Goal: Check status

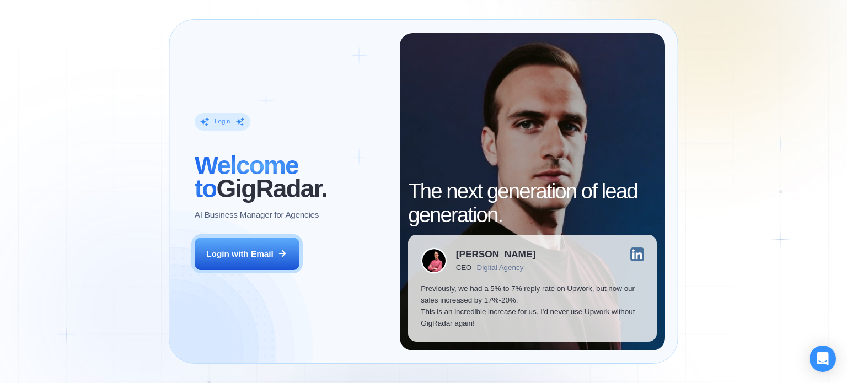
click at [254, 246] on button "Login with Email" at bounding box center [247, 254] width 105 height 33
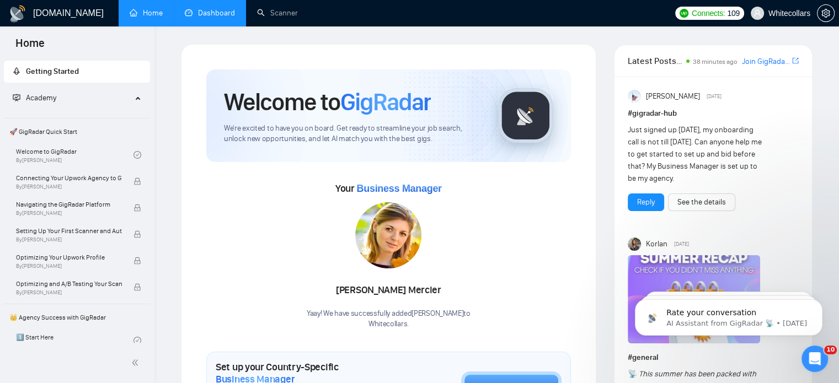
click at [214, 11] on link "Dashboard" at bounding box center [210, 12] width 50 height 9
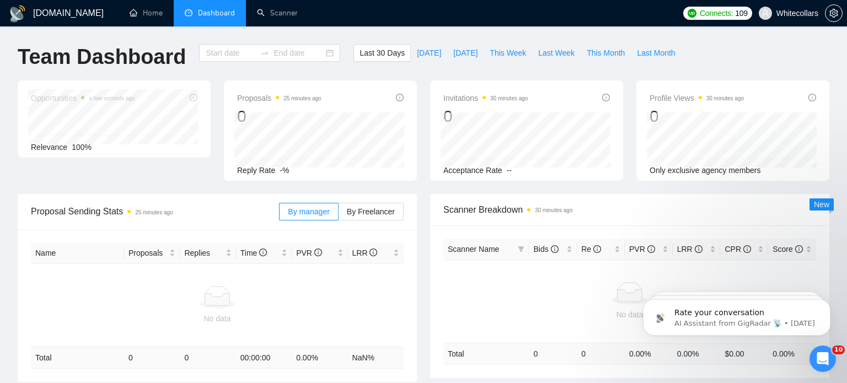
type input "[DATE]"
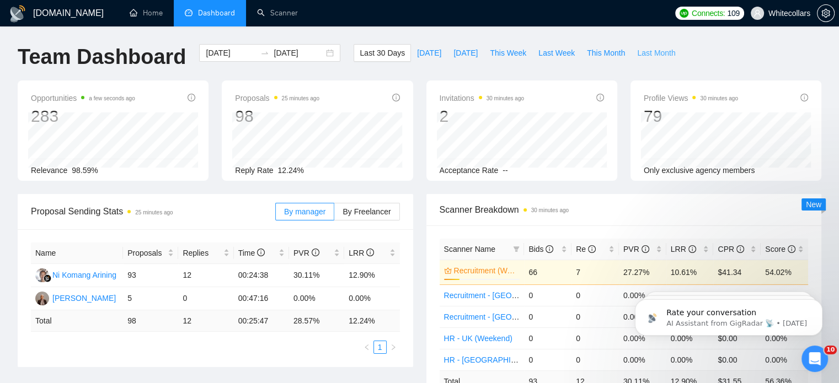
drag, startPoint x: 649, startPoint y: 62, endPoint x: 649, endPoint y: 55, distance: 7.2
click at [649, 55] on div "Last 30 Days [DATE] [DATE] This Week Last Week This Month Last Month" at bounding box center [517, 62] width 341 height 36
click at [649, 55] on span "Last Month" at bounding box center [656, 53] width 38 height 12
type input "[DATE]"
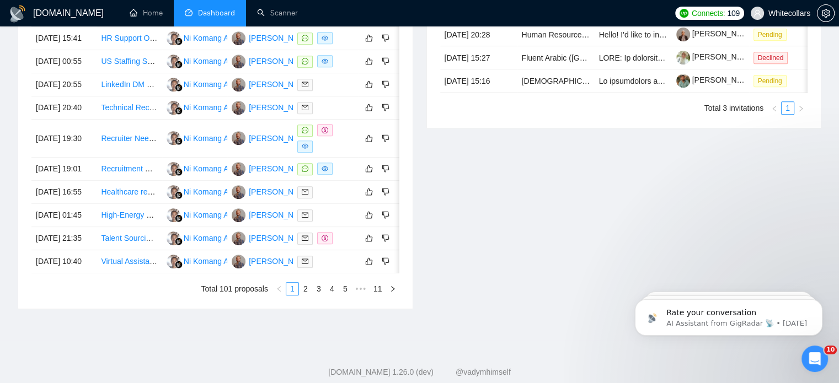
scroll to position [488, 0]
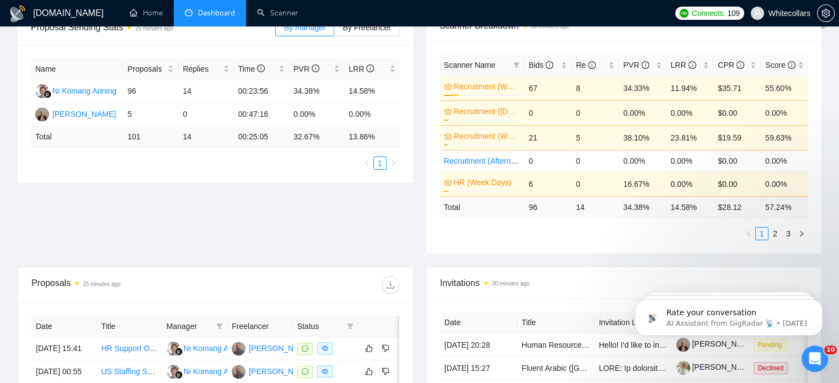
drag, startPoint x: 324, startPoint y: 177, endPoint x: 370, endPoint y: 393, distance: 220.4
click at [325, 181] on div "Name Proposals Replies Time PVR LRR Ni Komang Arining 96 14 00:23:56 34.38% 14.…" at bounding box center [215, 114] width 395 height 138
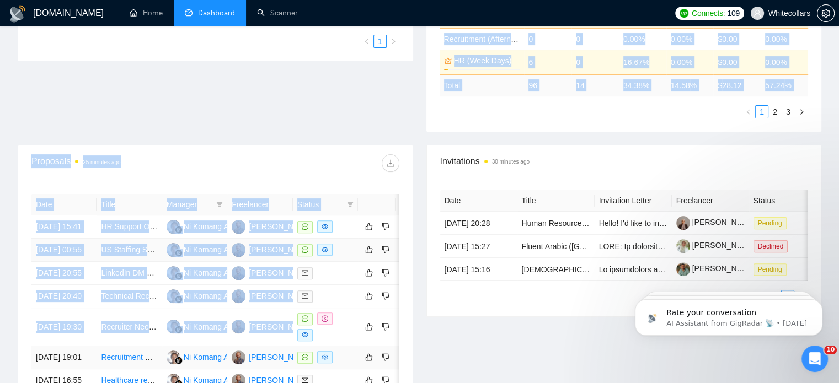
drag, startPoint x: 370, startPoint y: 393, endPoint x: 359, endPoint y: 319, distance: 74.2
click at [359, 319] on main "Team Dashboard [DATE] [DATE] Last 30 Days [DATE] [DATE] This Week Last Week Thi…" at bounding box center [419, 124] width 803 height 773
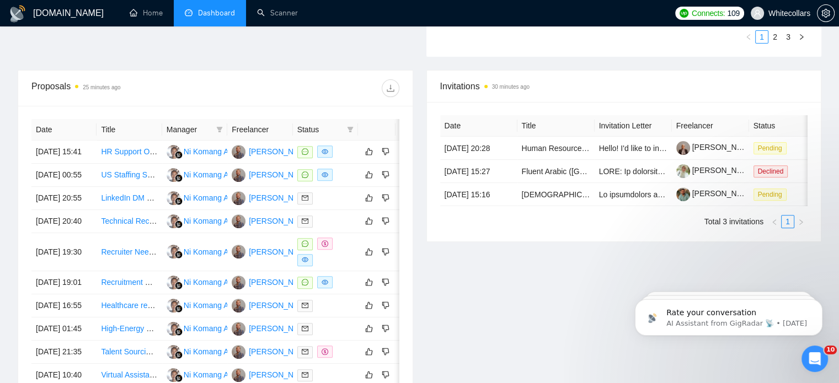
click at [505, 295] on div "Invitations 30 minutes ago Date Title Invitation Letter Freelancer Status [DATE…" at bounding box center [624, 246] width 409 height 353
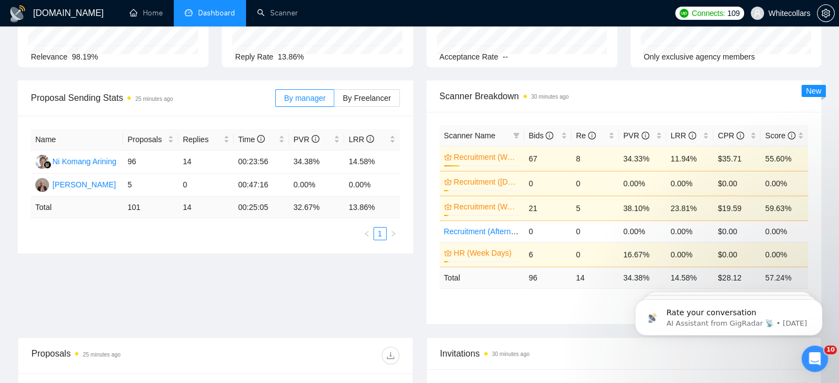
scroll to position [0, 0]
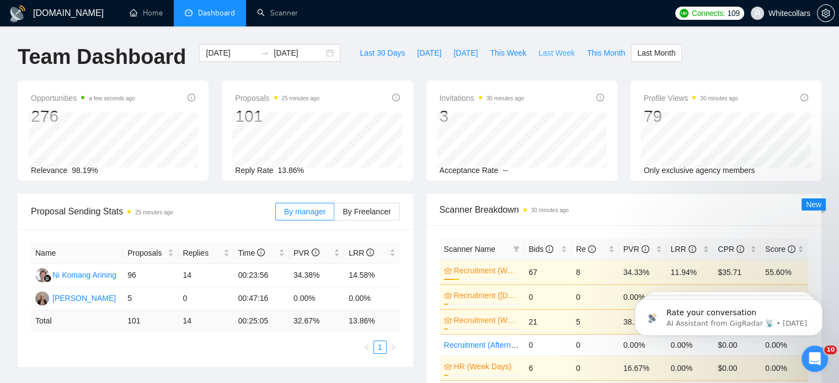
click at [562, 59] on button "Last Week" at bounding box center [556, 53] width 49 height 18
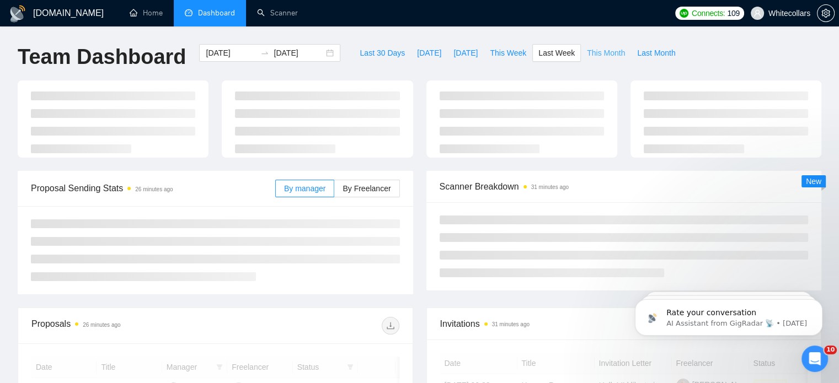
click at [581, 59] on button "This Month" at bounding box center [606, 53] width 50 height 18
type input "[DATE]"
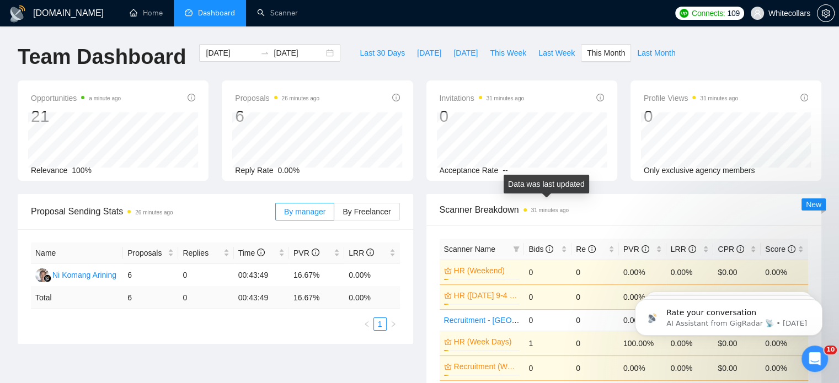
click at [546, 213] on time "31 minutes ago" at bounding box center [549, 210] width 37 height 6
click at [578, 207] on span "Scanner Breakdown 31 minutes ago" at bounding box center [624, 210] width 369 height 14
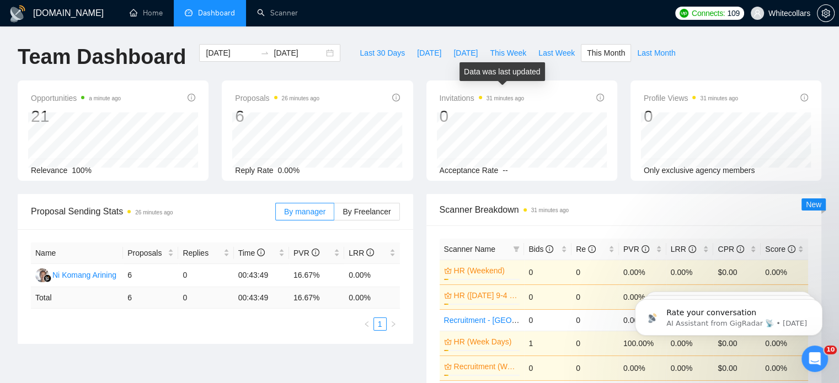
click at [513, 103] on span "31 minutes ago" at bounding box center [501, 98] width 45 height 13
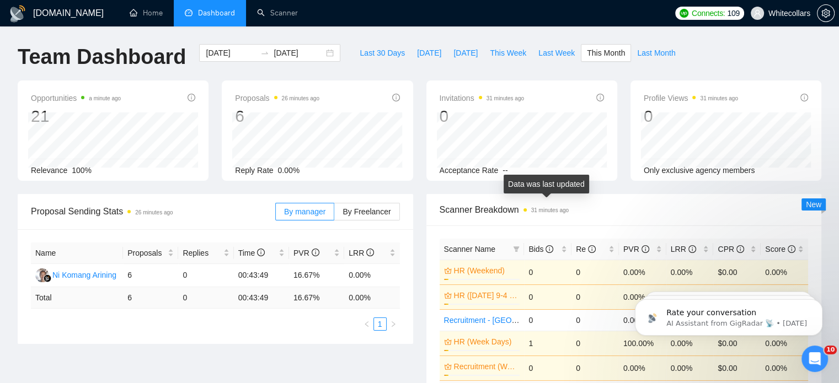
click at [556, 213] on time "31 minutes ago" at bounding box center [549, 210] width 37 height 6
drag, startPoint x: 576, startPoint y: 213, endPoint x: 570, endPoint y: 211, distance: 7.0
click at [570, 211] on span "Scanner Breakdown 31 minutes ago" at bounding box center [624, 210] width 369 height 14
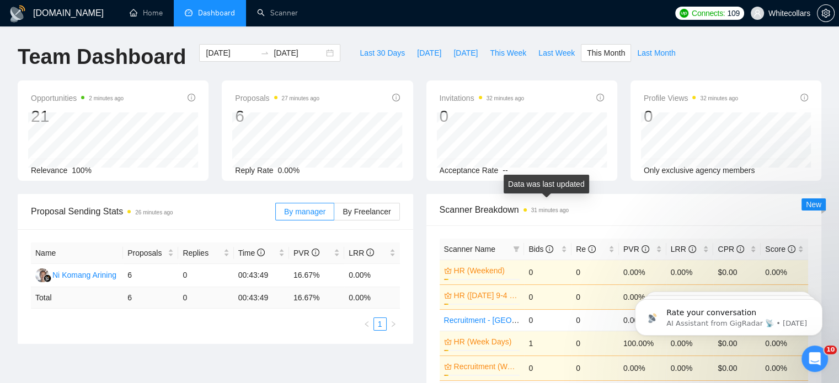
click at [569, 211] on time "31 minutes ago" at bounding box center [549, 210] width 37 height 6
click at [651, 52] on span "Last Month" at bounding box center [656, 53] width 38 height 12
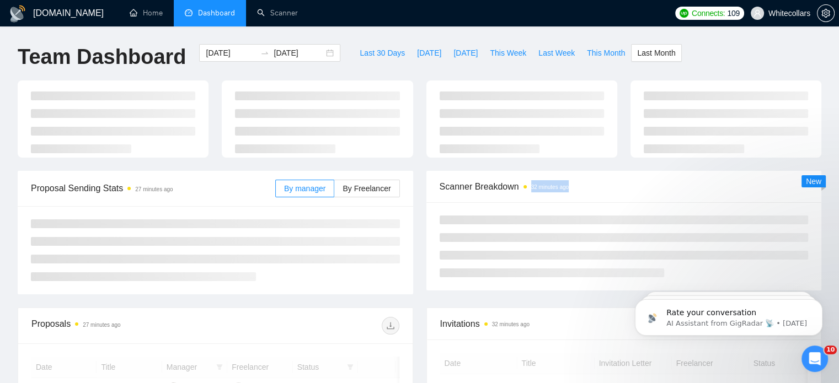
type input "[DATE]"
